Goal: Navigation & Orientation: Find specific page/section

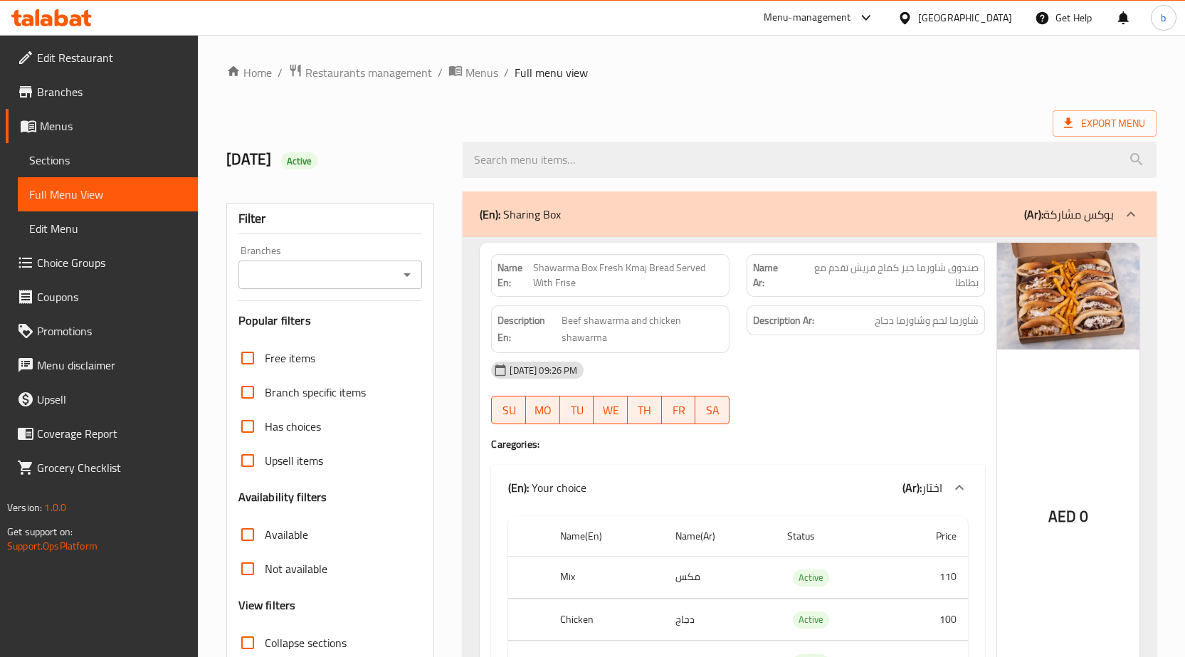
click at [115, 130] on span "Menus" at bounding box center [113, 125] width 147 height 17
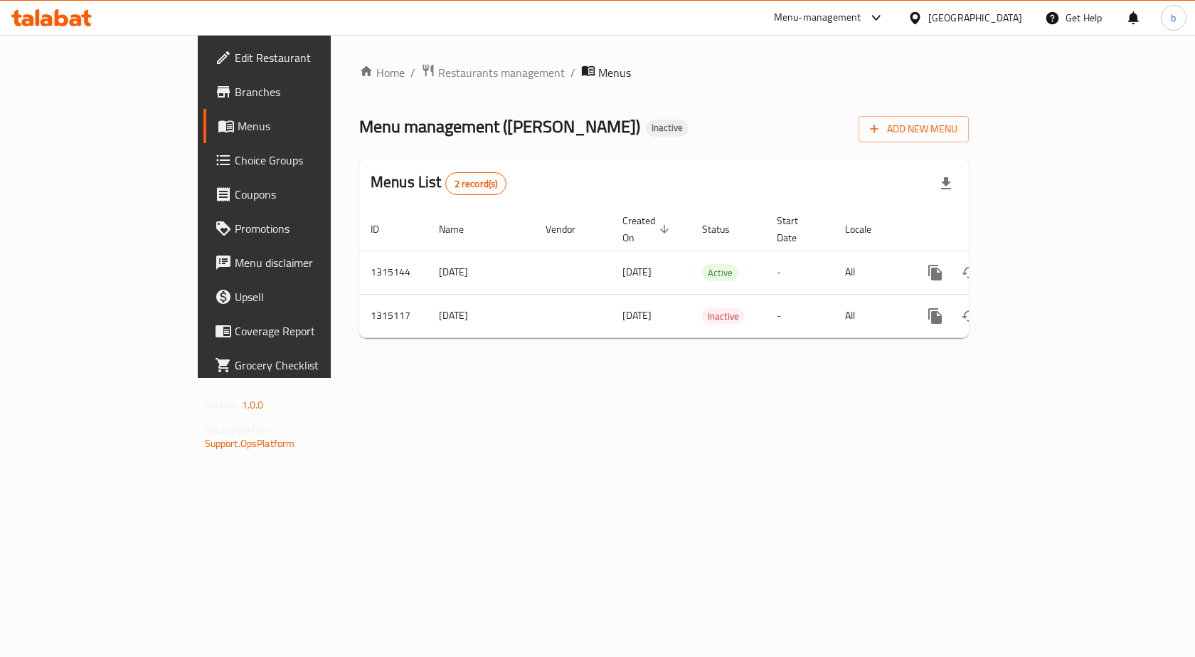
click at [972, 24] on div "United Arab Emirates" at bounding box center [975, 18] width 94 height 16
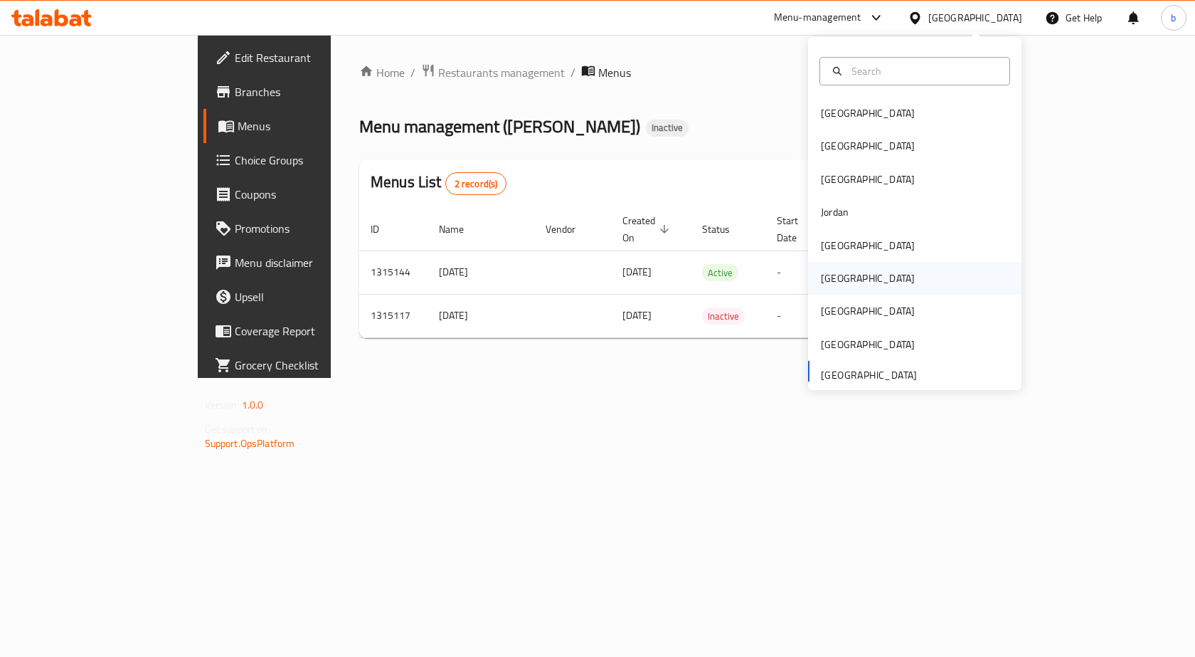
click at [826, 274] on div "Oman" at bounding box center [868, 278] width 94 height 16
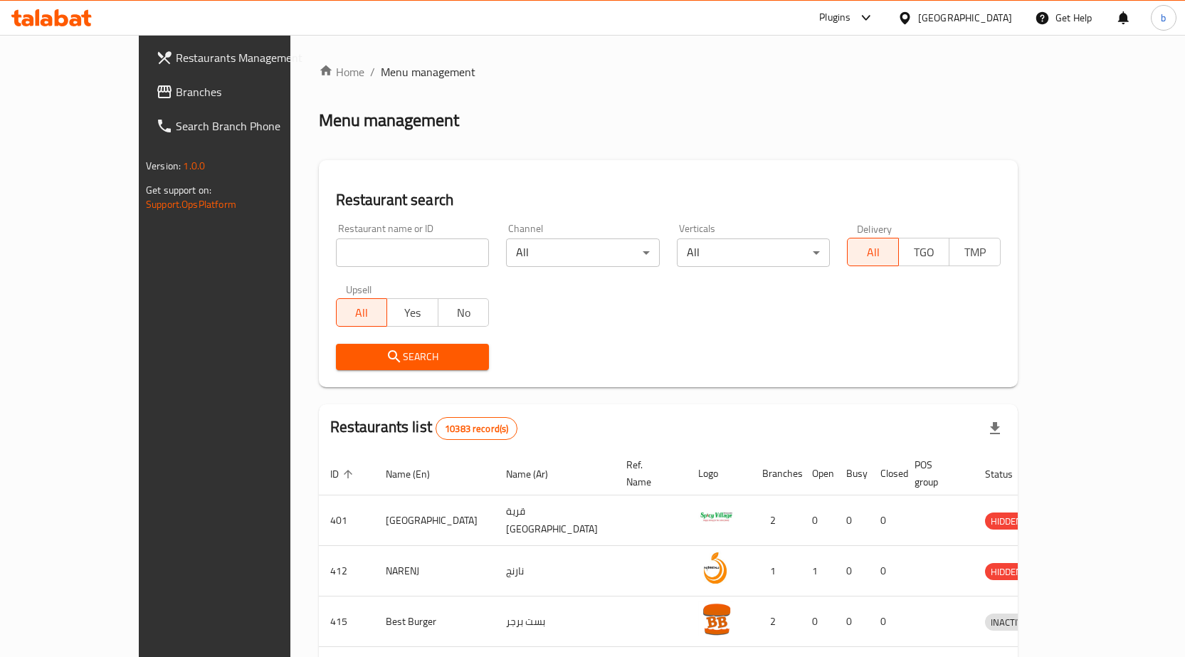
click at [1002, 14] on div "Oman" at bounding box center [965, 18] width 94 height 16
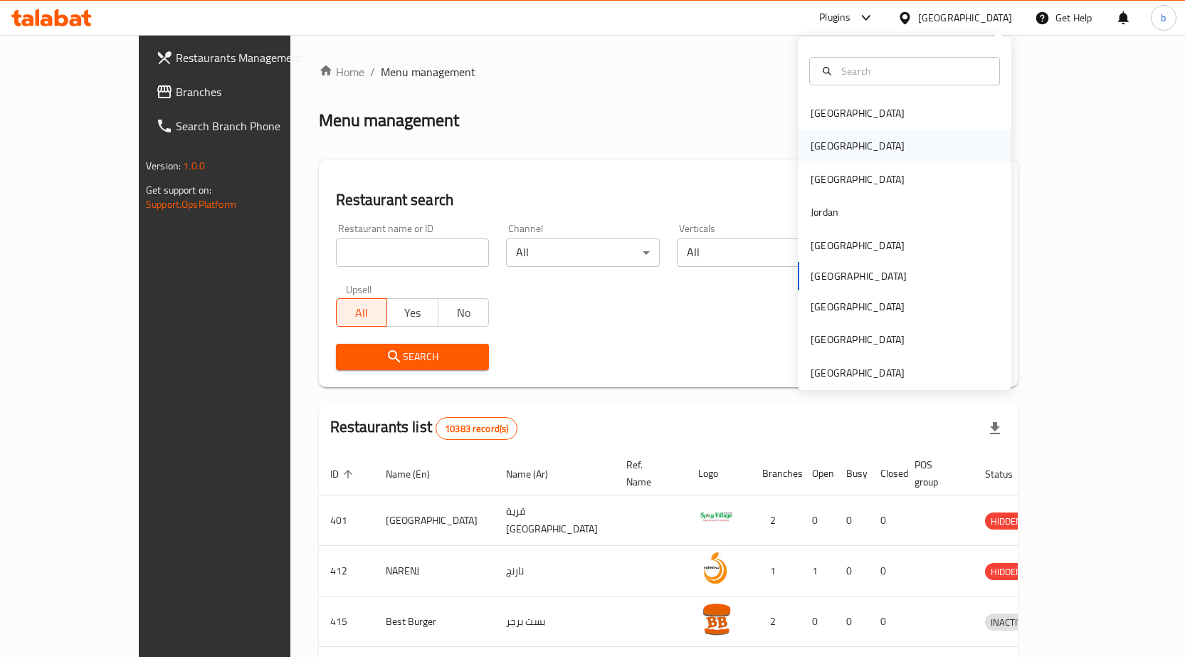
click at [845, 153] on div "Egypt" at bounding box center [904, 145] width 213 height 33
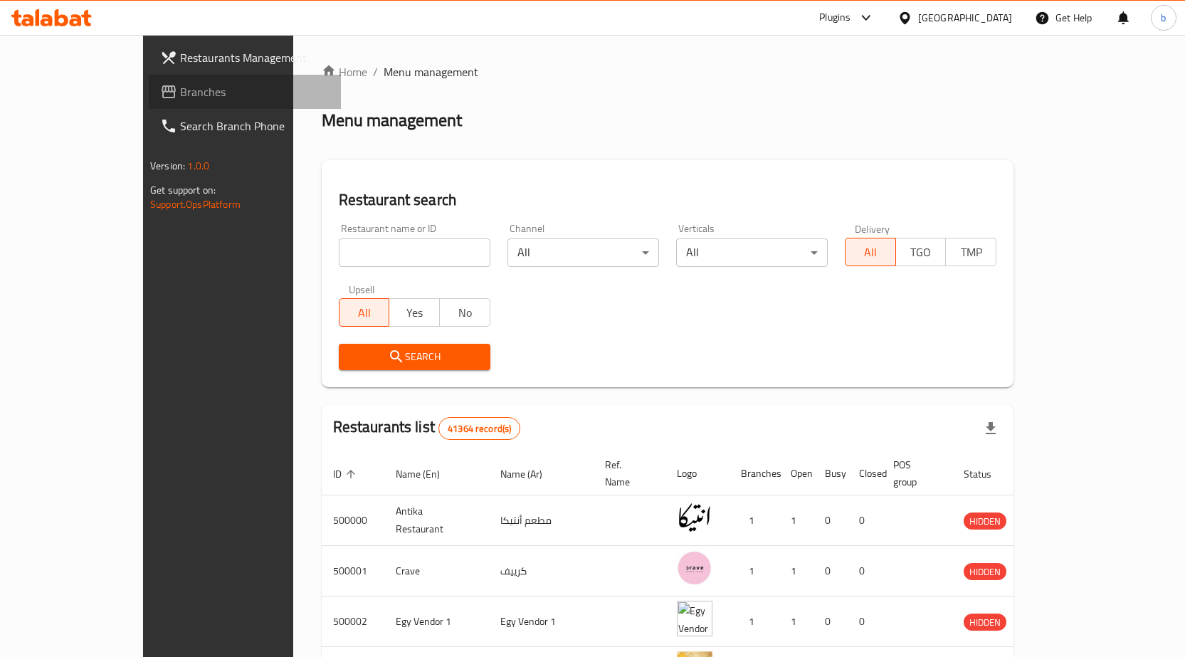
click at [149, 83] on link "Branches" at bounding box center [245, 92] width 192 height 34
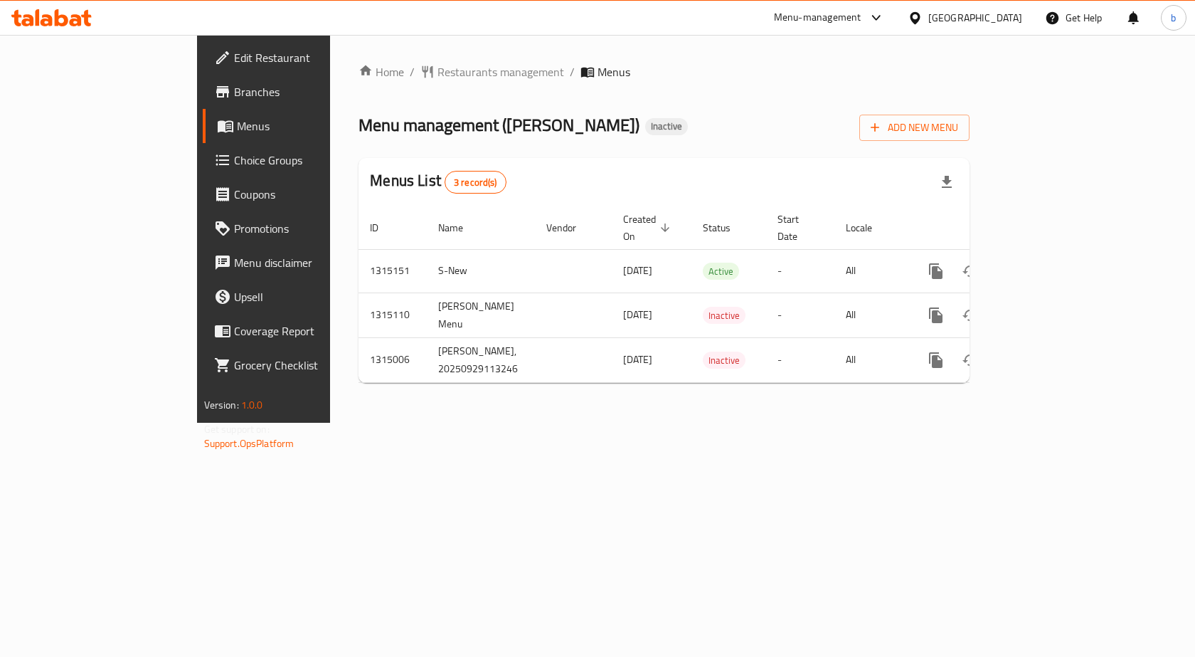
click at [234, 95] on span "Branches" at bounding box center [310, 91] width 152 height 17
click at [234, 97] on span "Branches" at bounding box center [310, 91] width 152 height 17
